Goal: Information Seeking & Learning: Learn about a topic

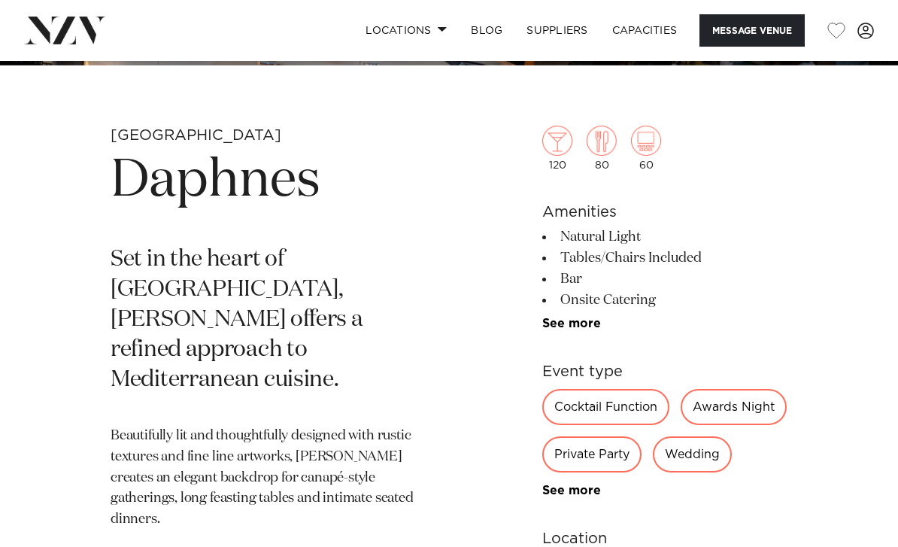
scroll to position [416, 0]
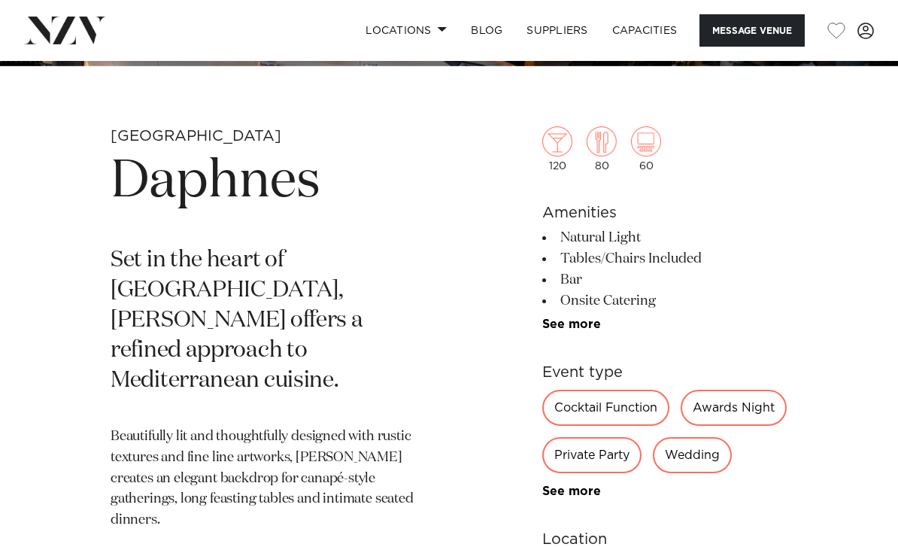
click at [595, 330] on link "See more" at bounding box center [600, 324] width 117 height 12
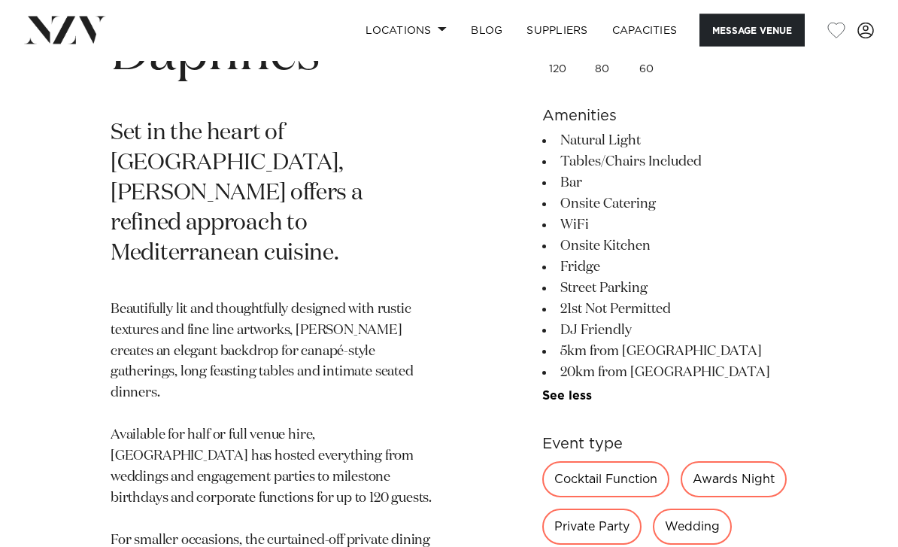
scroll to position [544, 0]
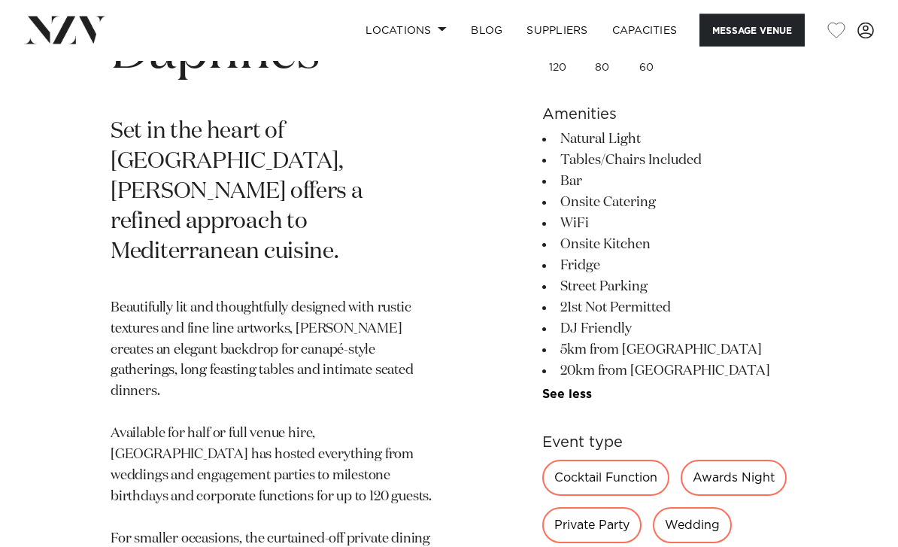
click at [429, 29] on link "Locations" at bounding box center [405, 30] width 105 height 32
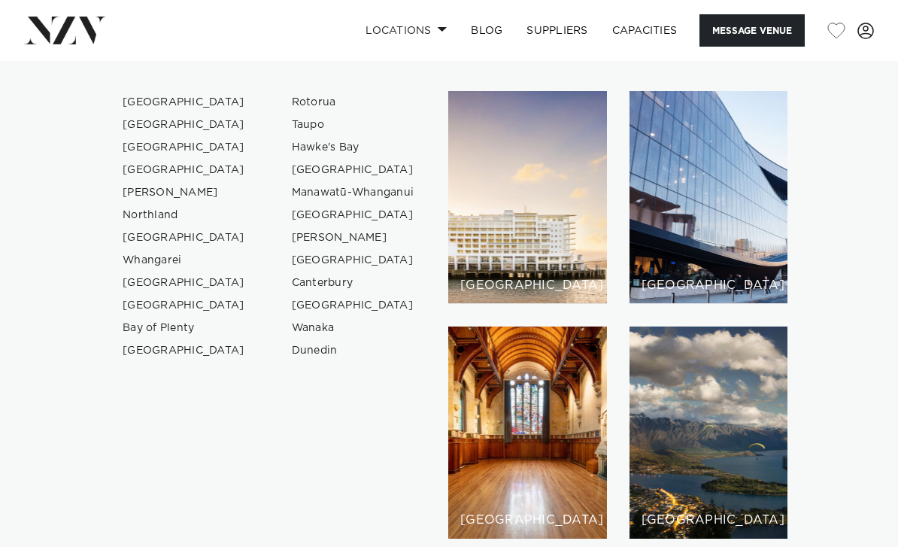
click at [158, 99] on link "[GEOGRAPHIC_DATA]" at bounding box center [184, 102] width 147 height 23
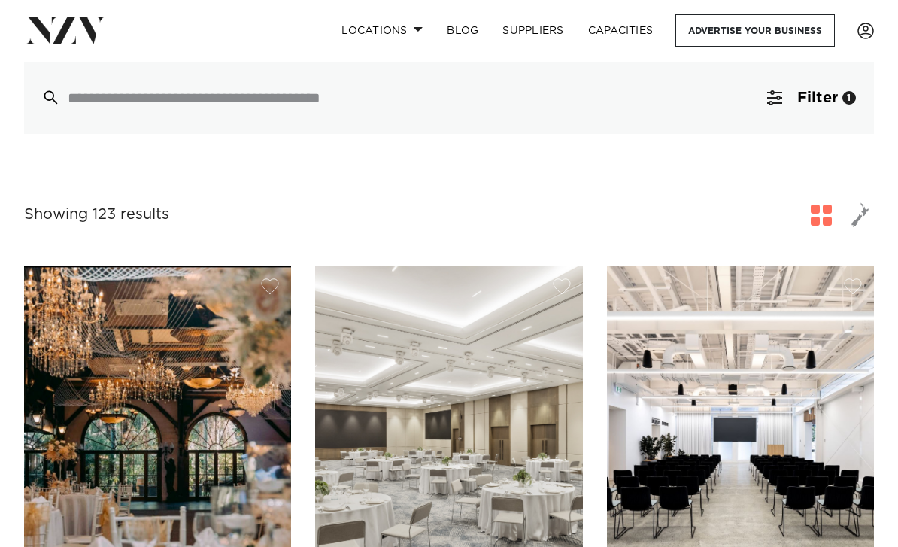
scroll to position [406, 0]
click at [809, 215] on button "button" at bounding box center [820, 215] width 27 height 27
click at [819, 211] on span "button" at bounding box center [820, 215] width 21 height 21
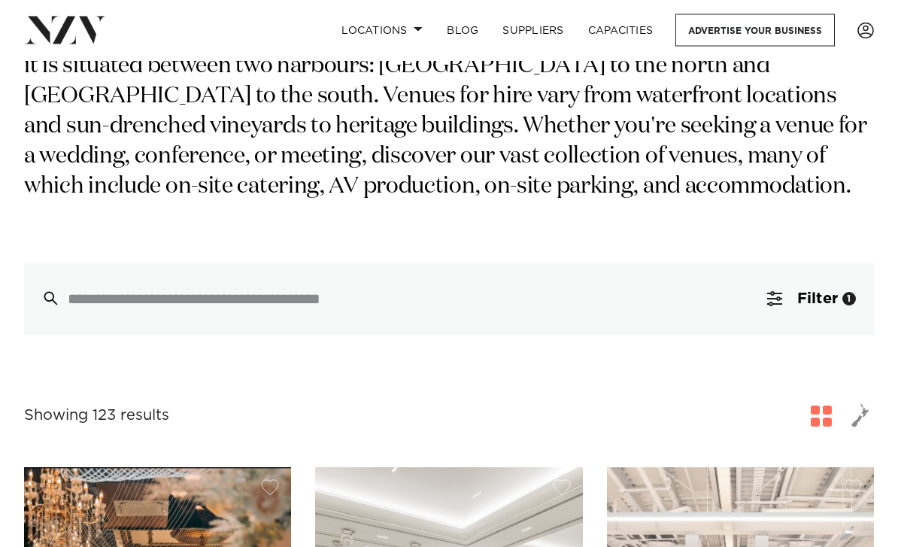
scroll to position [179, 0]
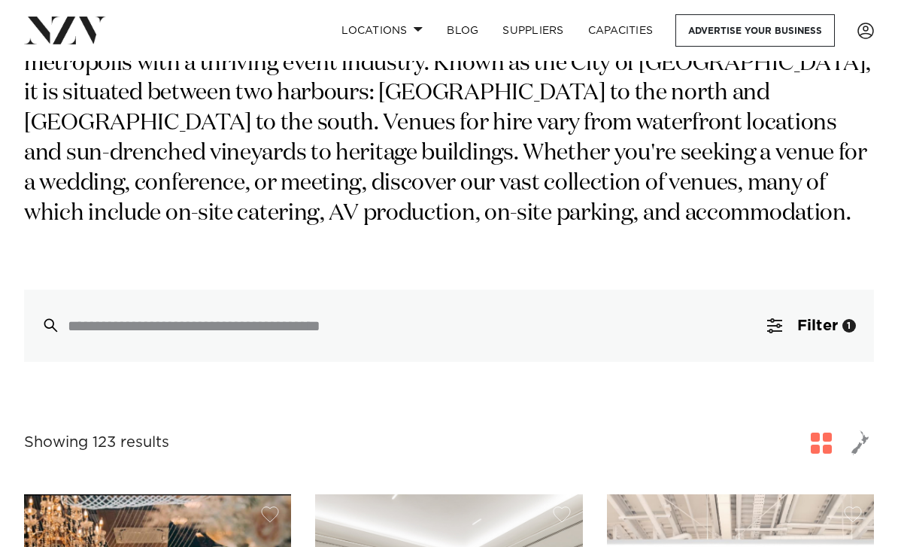
click at [847, 320] on div "1" at bounding box center [849, 326] width 14 height 14
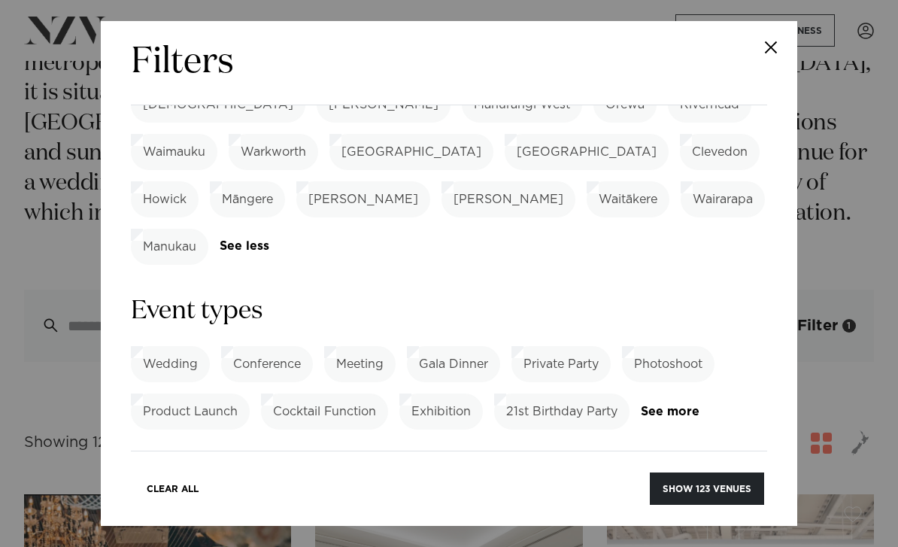
scroll to position [566, 0]
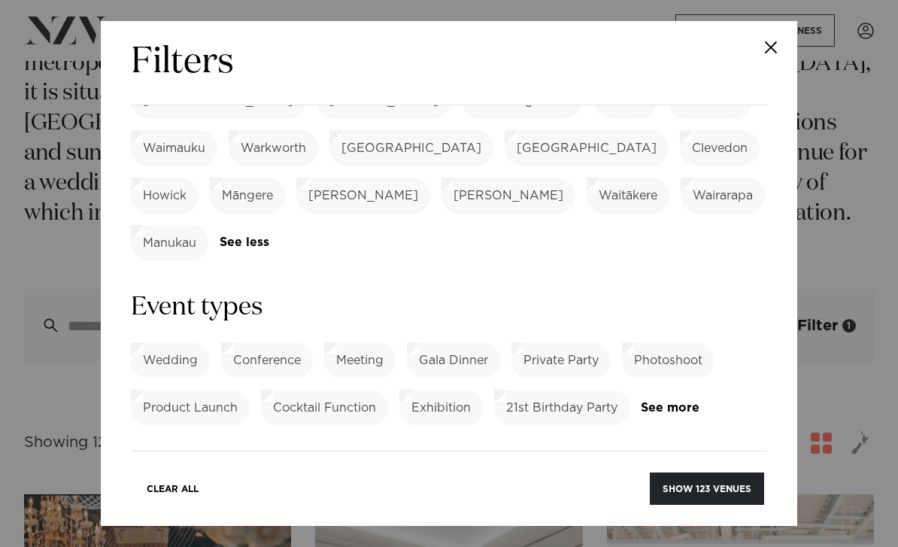
click at [574, 389] on label "21st Birthday Party" at bounding box center [561, 407] width 135 height 36
click at [741, 504] on button "Show 40 venues" at bounding box center [707, 488] width 113 height 32
